Goal: Check status: Check status

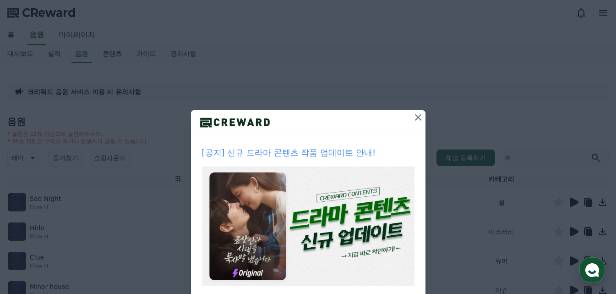
click at [415, 115] on icon at bounding box center [418, 117] width 6 height 6
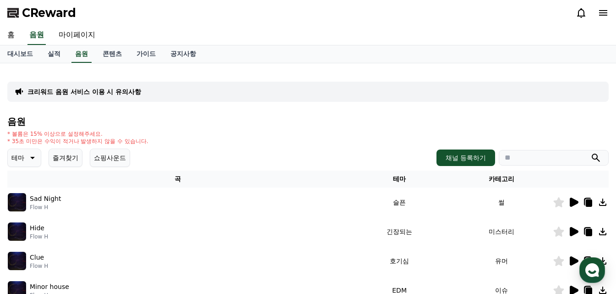
click at [543, 163] on input "search" at bounding box center [554, 158] width 110 height 16
paste input "********"
type input "********"
click at [595, 157] on icon "submit" at bounding box center [595, 157] width 11 height 11
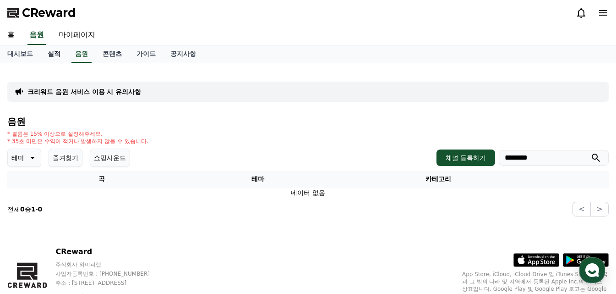
click at [58, 53] on link "실적" at bounding box center [53, 53] width 27 height 17
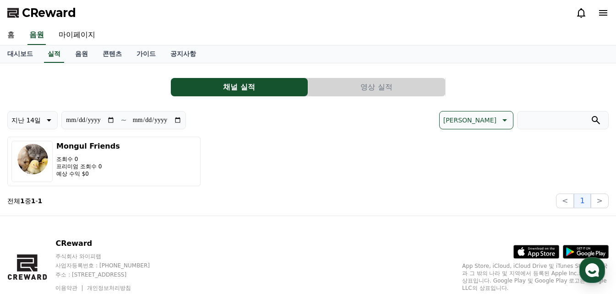
click at [373, 89] on button "영상 실적" at bounding box center [376, 87] width 137 height 18
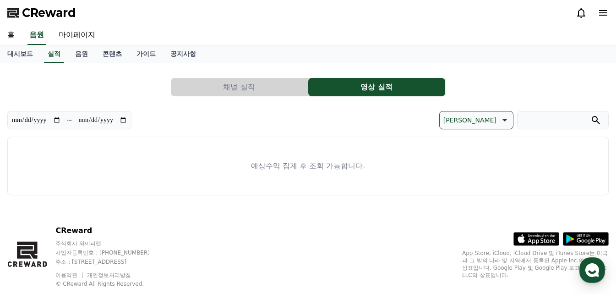
click at [254, 94] on button "채널 실적" at bounding box center [239, 87] width 137 height 18
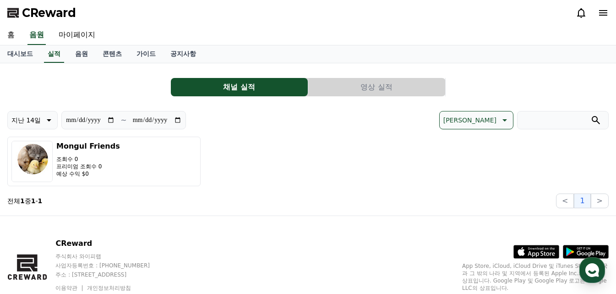
click at [531, 120] on input "search" at bounding box center [563, 120] width 92 height 18
paste input "**********"
type input "**********"
click at [595, 119] on icon "submit" at bounding box center [595, 119] width 11 height 11
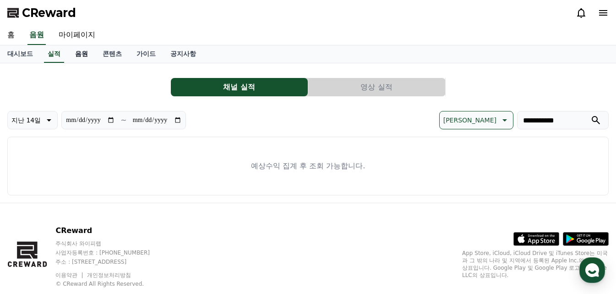
click at [84, 59] on link "음원" at bounding box center [81, 53] width 27 height 17
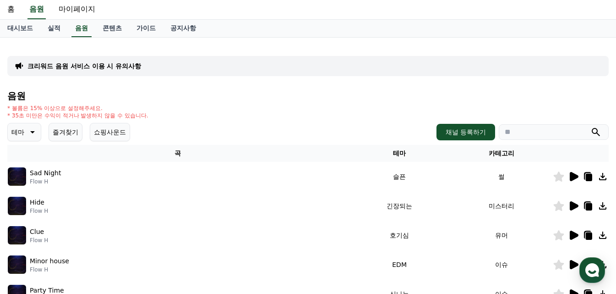
scroll to position [46, 0]
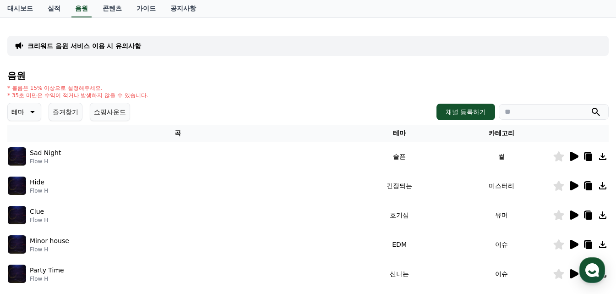
click at [569, 215] on icon at bounding box center [573, 214] width 11 height 11
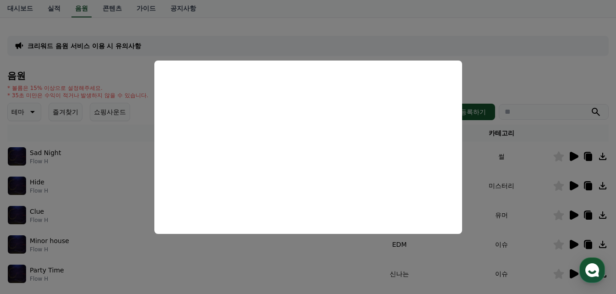
click at [314, 262] on button "close modal" at bounding box center [308, 147] width 616 height 294
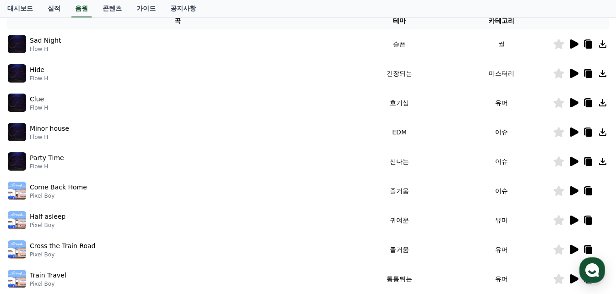
scroll to position [183, 0]
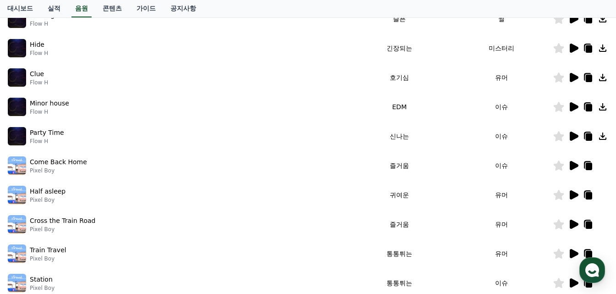
click at [572, 196] on icon at bounding box center [574, 194] width 9 height 9
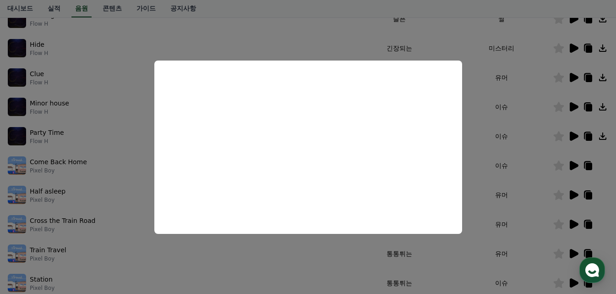
click at [588, 195] on button "close modal" at bounding box center [308, 147] width 616 height 294
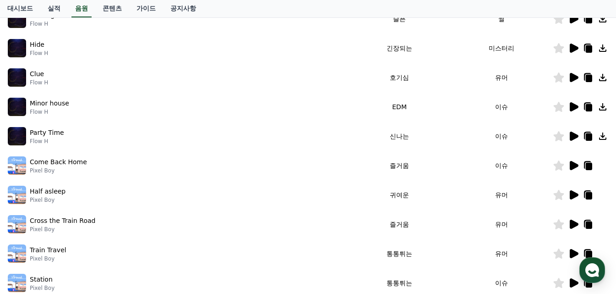
click at [577, 194] on icon at bounding box center [574, 194] width 9 height 9
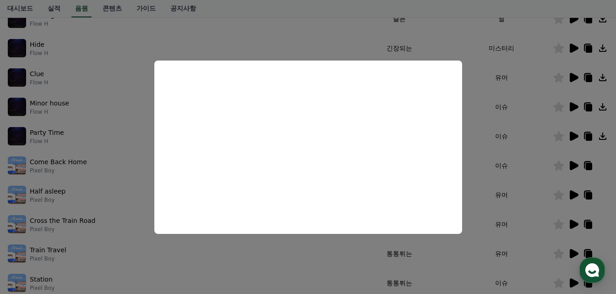
click at [558, 196] on button "close modal" at bounding box center [308, 147] width 616 height 294
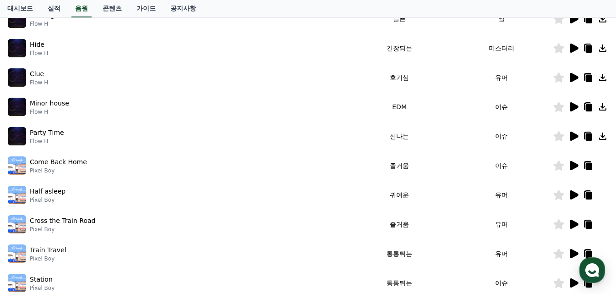
click at [587, 197] on icon at bounding box center [589, 195] width 6 height 7
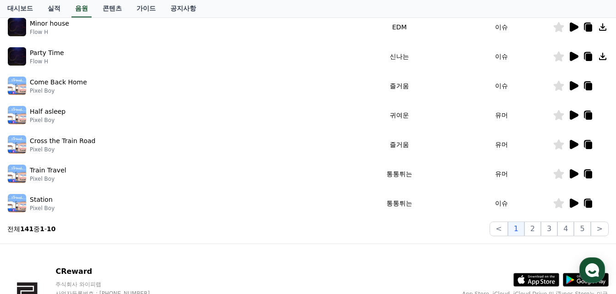
scroll to position [275, 0]
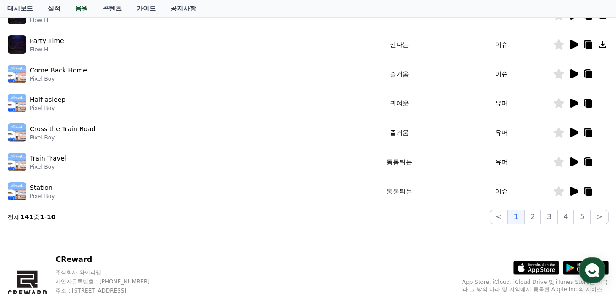
click at [574, 132] on icon at bounding box center [574, 132] width 9 height 9
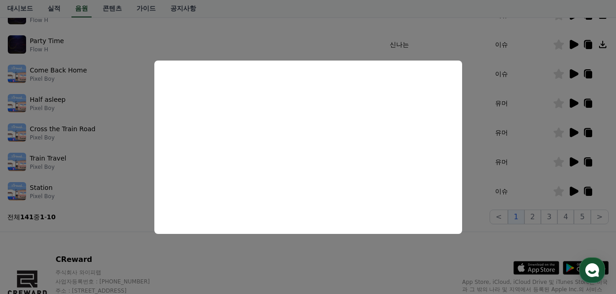
click at [573, 102] on button "close modal" at bounding box center [308, 147] width 616 height 294
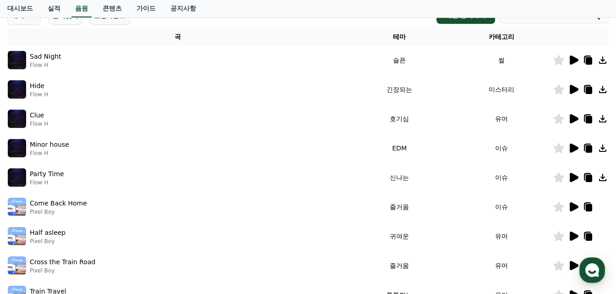
scroll to position [92, 0]
